Goal: Task Accomplishment & Management: Use online tool/utility

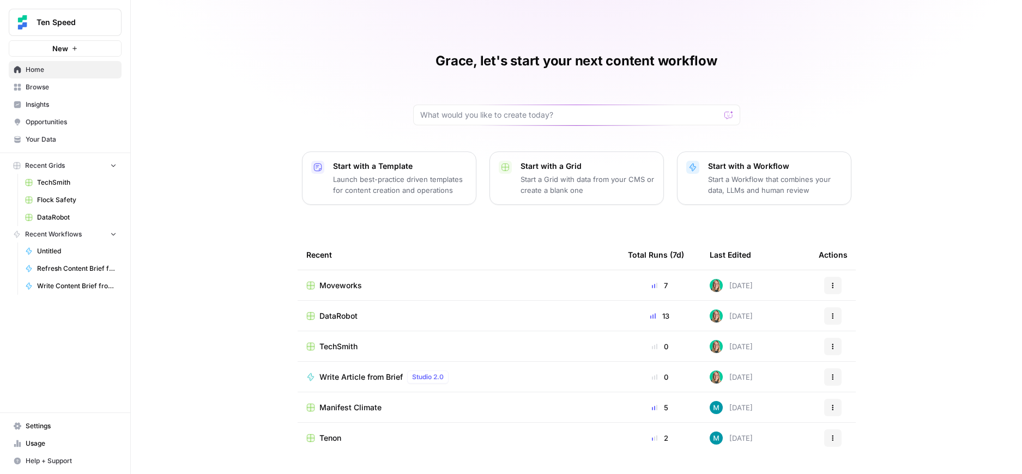
click at [73, 213] on span "DataRobot" at bounding box center [77, 218] width 80 height 10
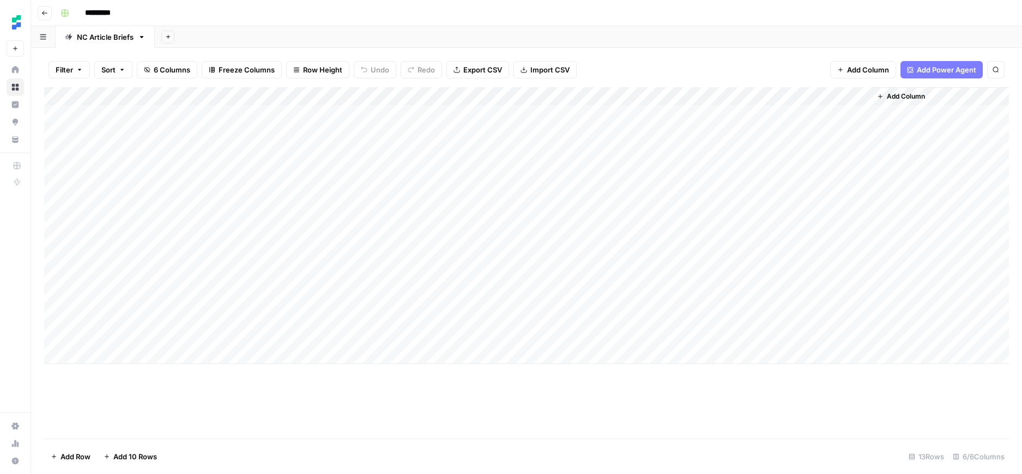
click at [764, 279] on div "Add Column" at bounding box center [526, 225] width 965 height 277
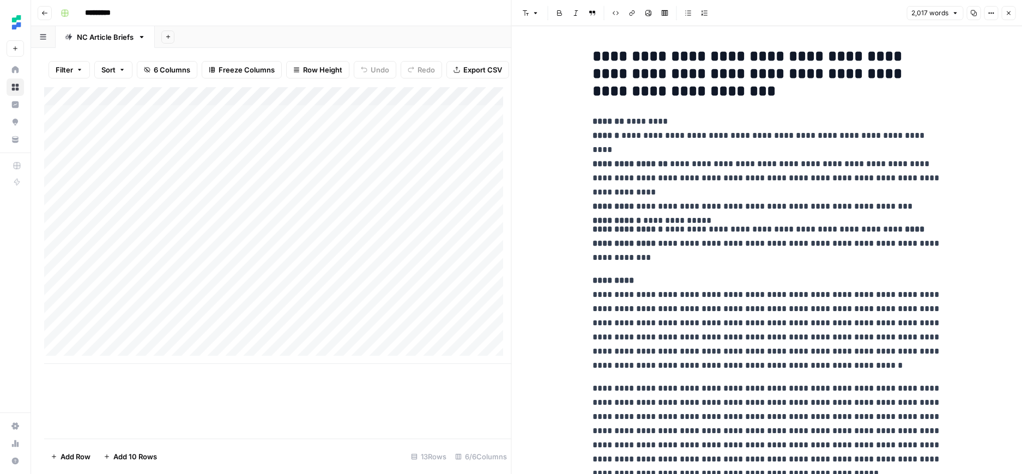
click at [977, 14] on button "Copy" at bounding box center [974, 13] width 14 height 14
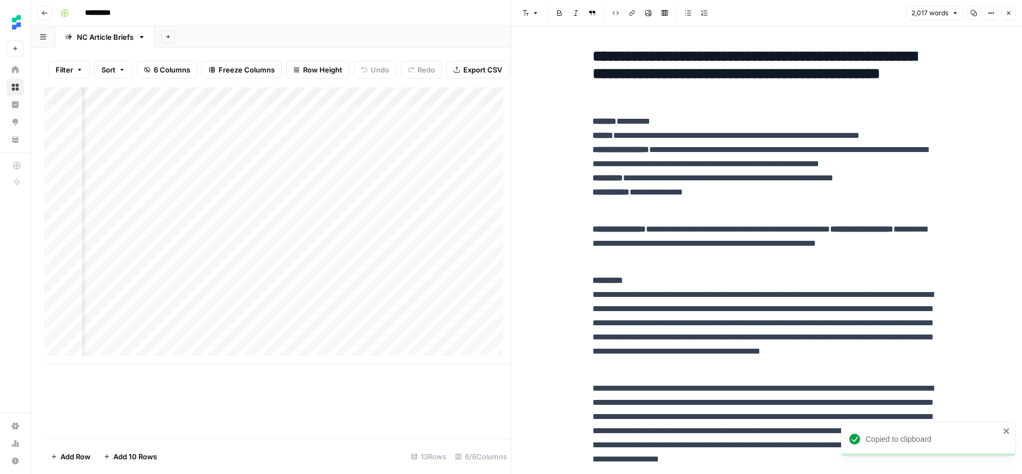
click at [414, 308] on div "Add Column" at bounding box center [277, 225] width 467 height 277
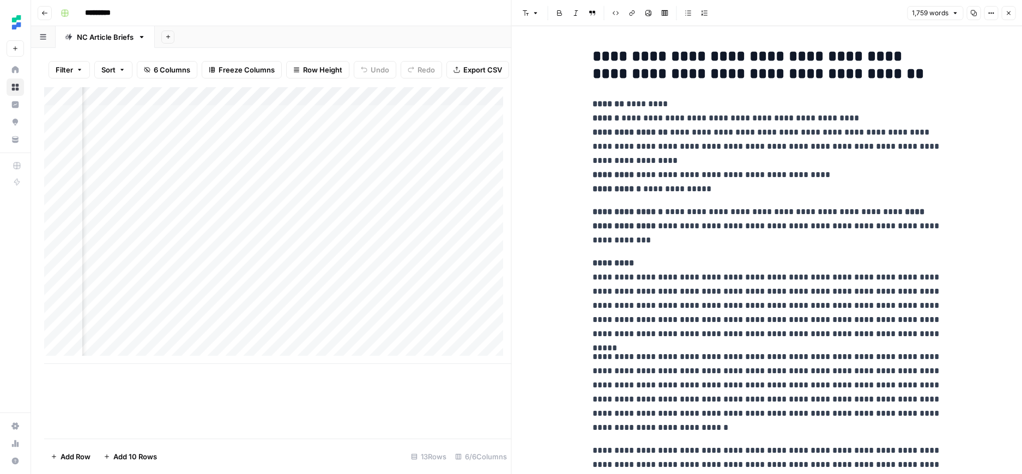
click at [974, 15] on icon "button" at bounding box center [973, 13] width 7 height 7
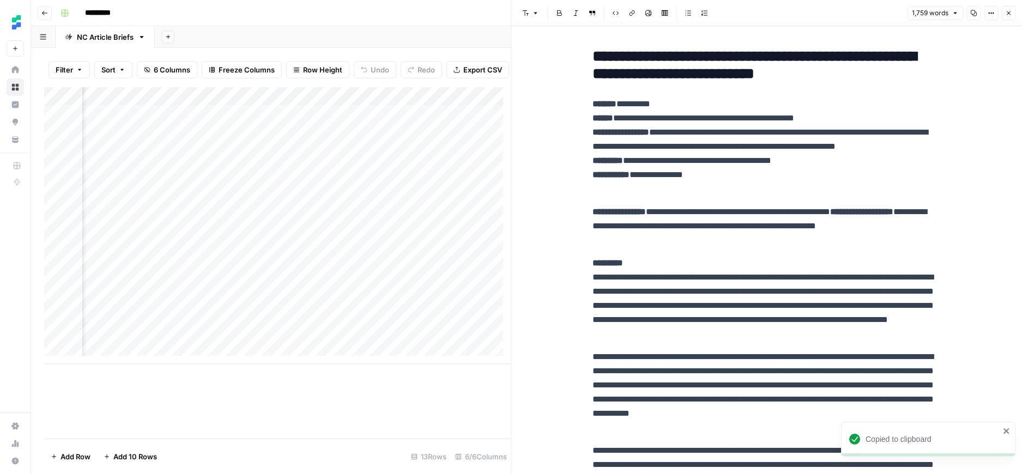
click at [414, 325] on div "Add Column" at bounding box center [277, 225] width 467 height 277
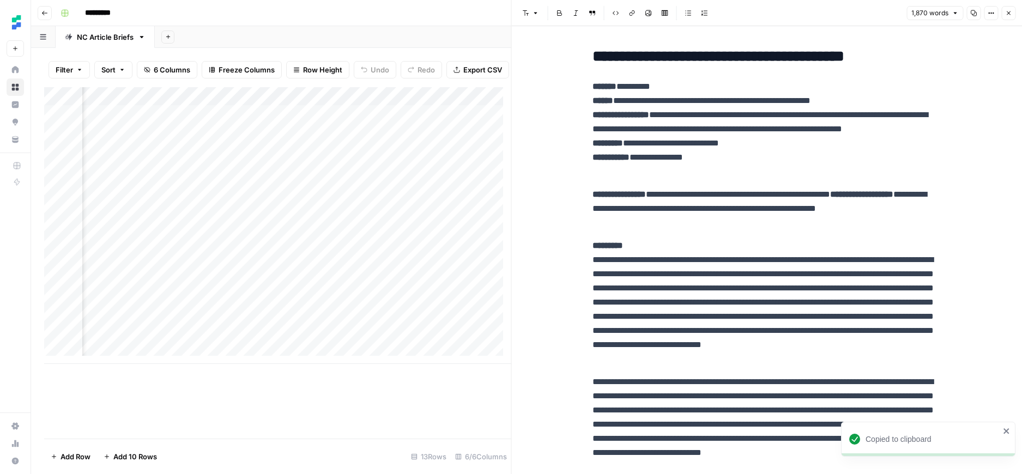
click at [710, 100] on p "**********" at bounding box center [767, 129] width 349 height 99
click at [974, 13] on icon "button" at bounding box center [973, 13] width 7 height 7
click at [416, 344] on div "Add Column" at bounding box center [277, 225] width 467 height 277
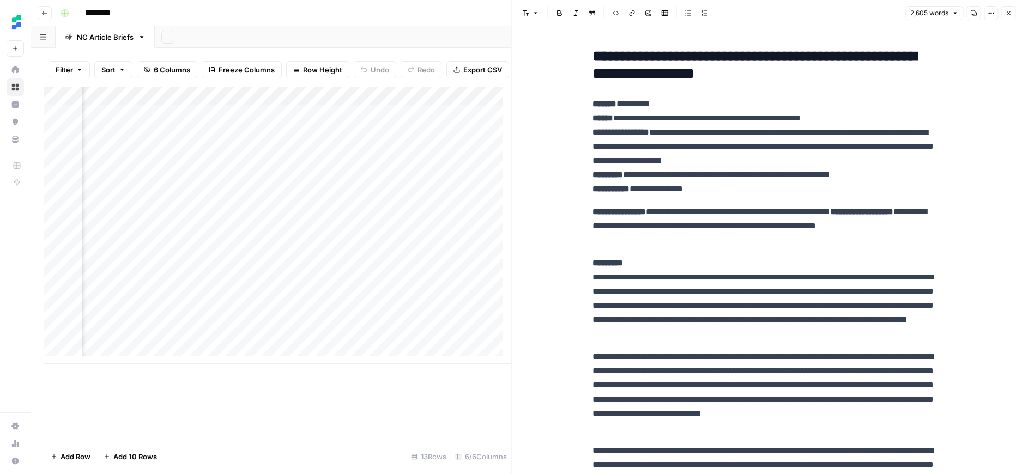
click at [977, 14] on button "Copy" at bounding box center [974, 13] width 14 height 14
